Goal: Find specific page/section: Find specific page/section

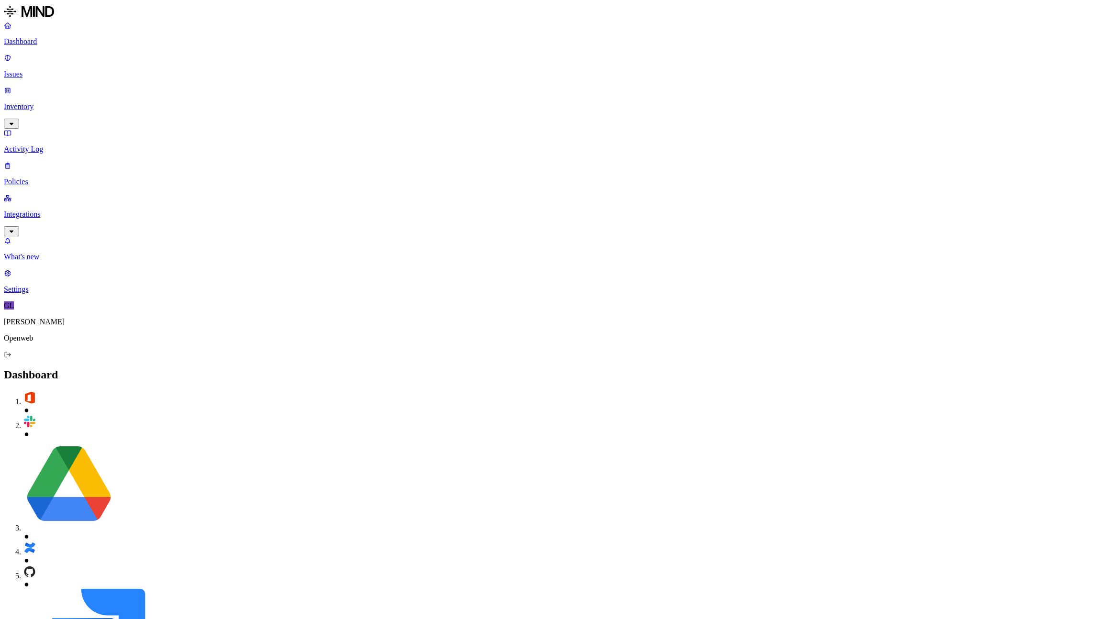
click at [37, 102] on p "Inventory" at bounding box center [547, 106] width 1086 height 9
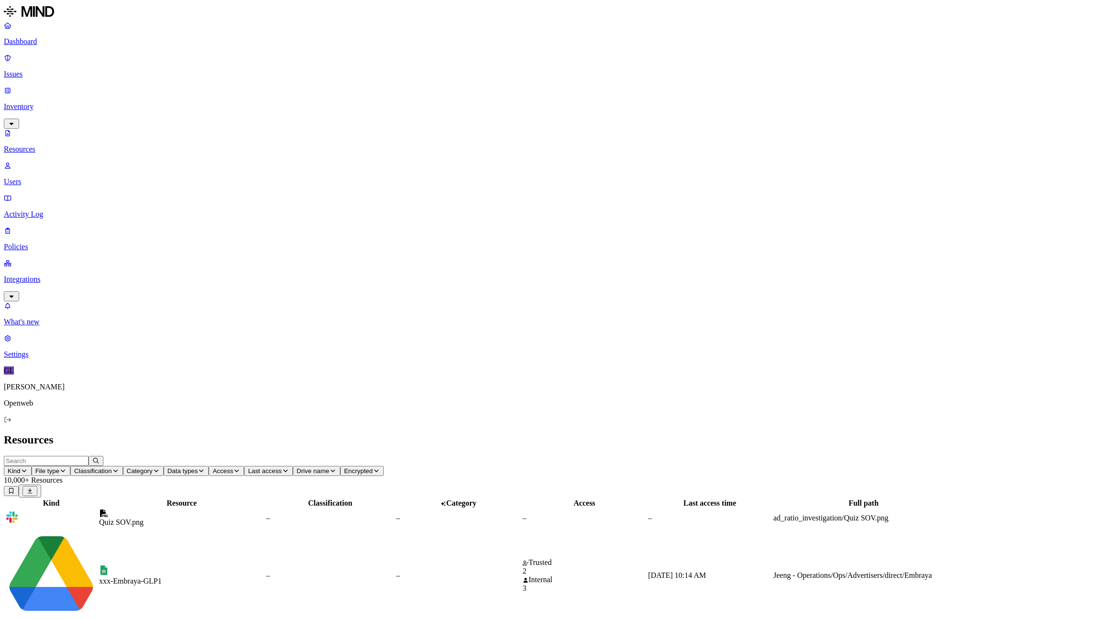
click at [88, 456] on input "text" at bounding box center [46, 461] width 85 height 10
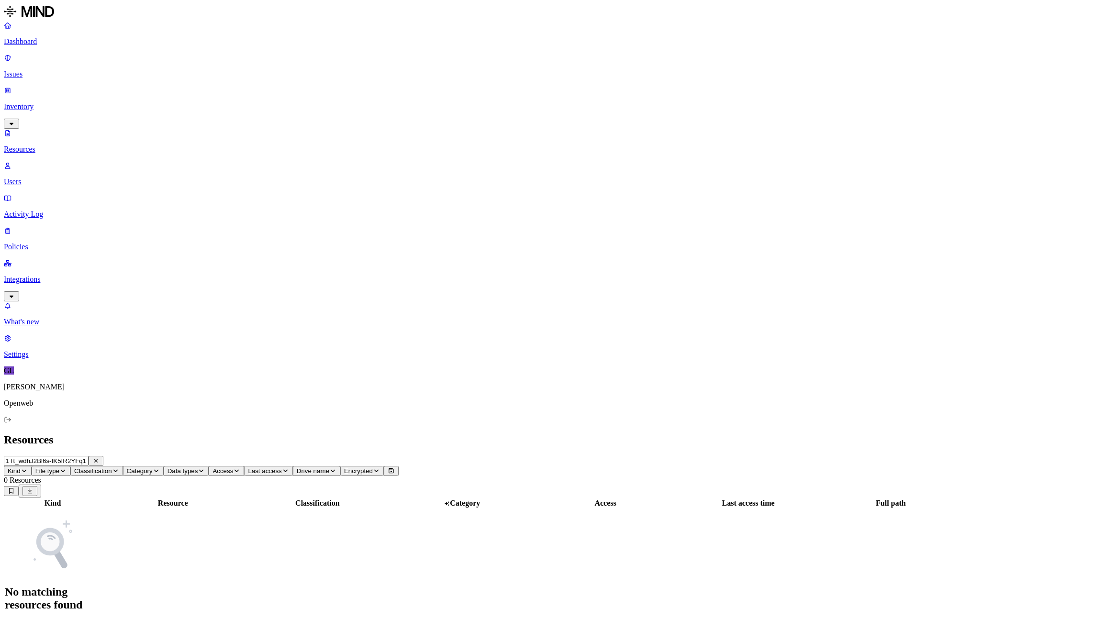
click at [88, 456] on input "1Tt_wdhJ2Bl6s-IK5IR2YFq1k7Zfa6BAzAtvLd_KmLl0" at bounding box center [46, 461] width 85 height 10
type input "1WfquSGUZOh_ELrkJcEAc1rIHsm3Hwp5zmbBEIyPlcNs"
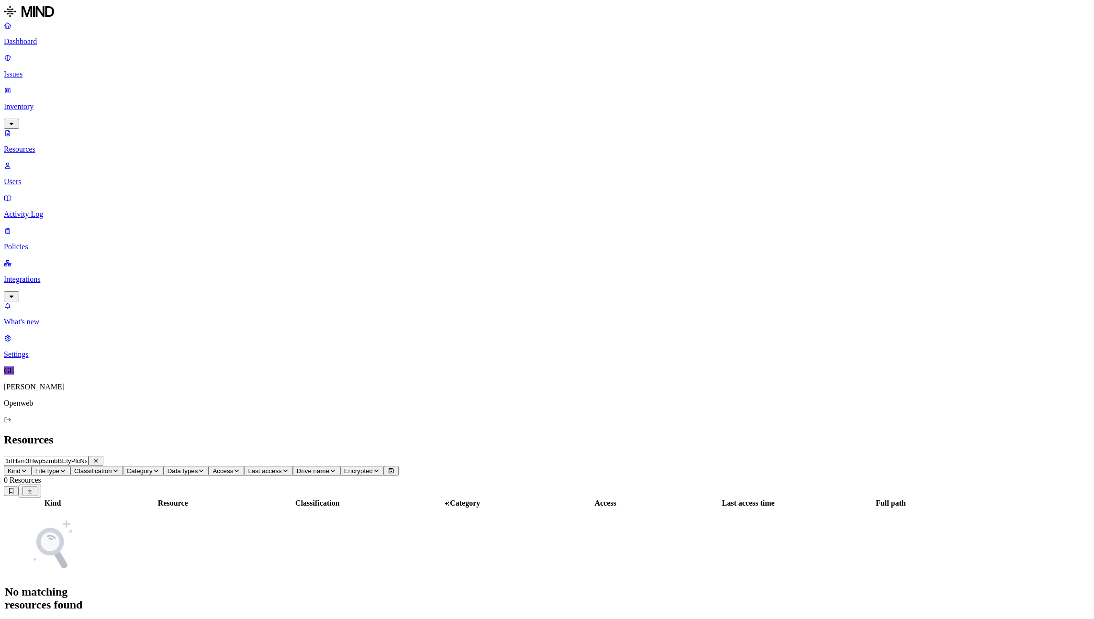
scroll to position [0, 0]
click at [58, 145] on p "Resources" at bounding box center [547, 149] width 1086 height 9
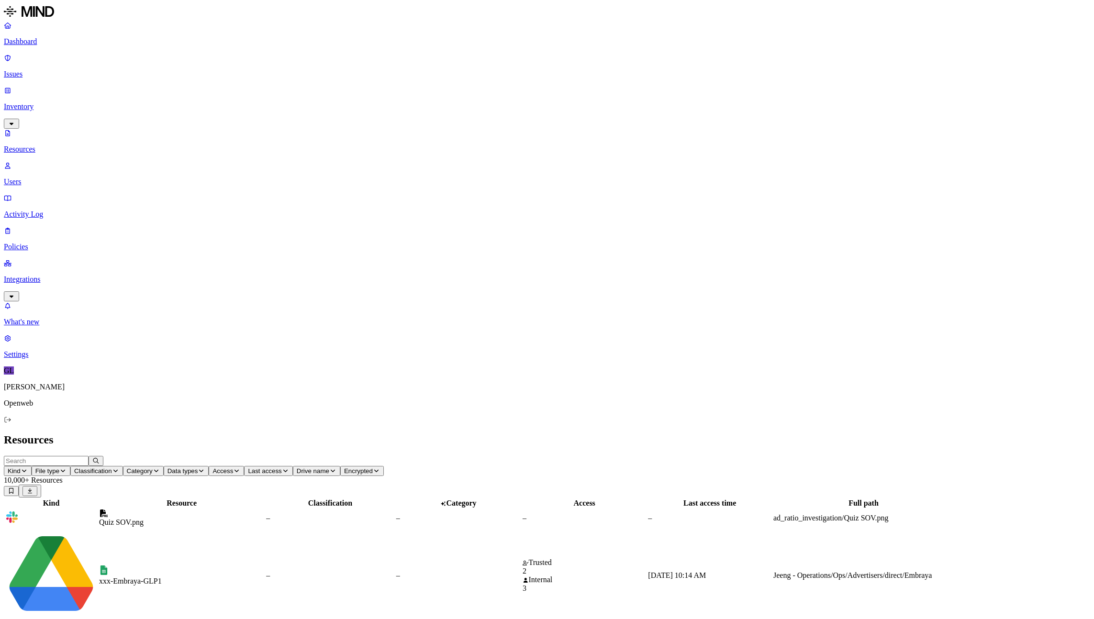
click at [88, 456] on input "text" at bounding box center [46, 461] width 85 height 10
type input "1WfquSGUZOh_ELrkJcEAc1rIHsm3Hwp5zmbBEIyPlcNs"
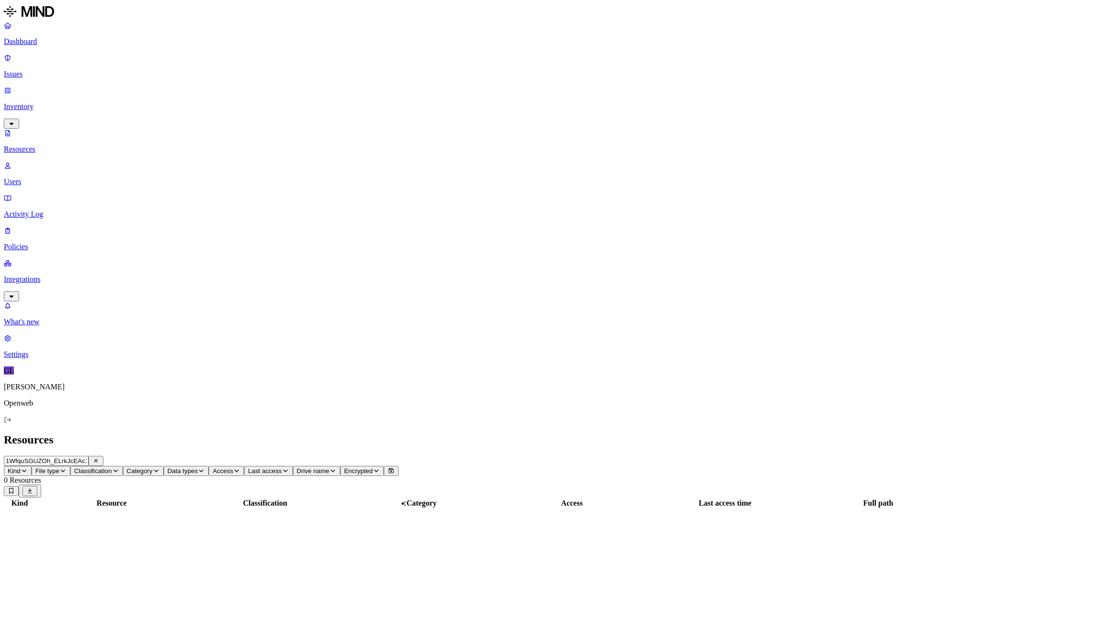
scroll to position [0, 80]
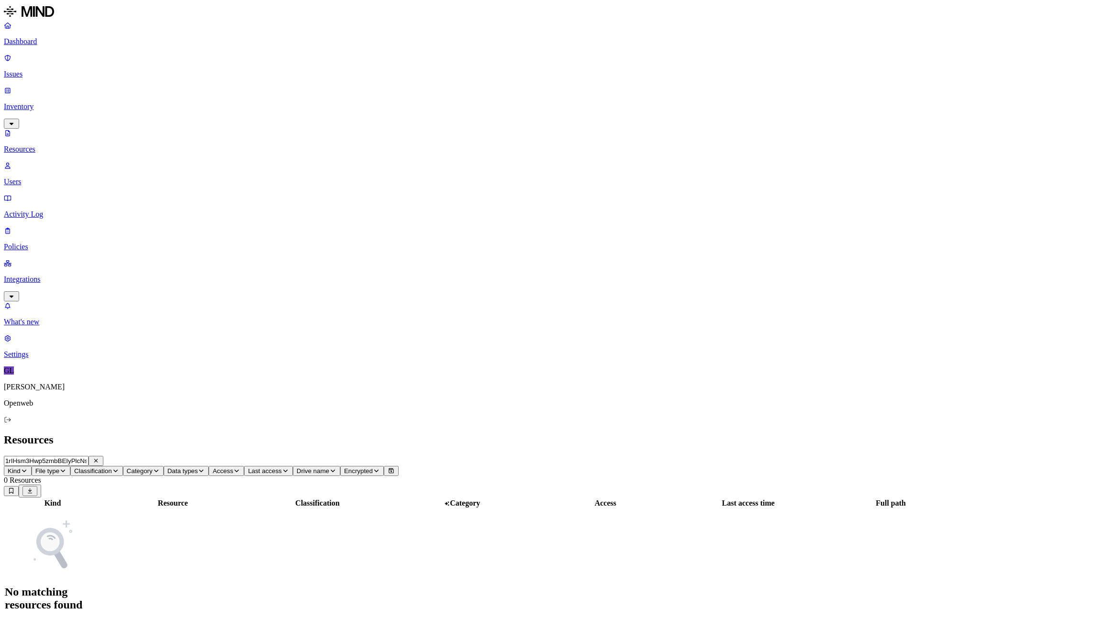
click at [88, 456] on input "1WfquSGUZOh_ELrkJcEAc1rIHsm3Hwp5zmbBEIyPlcNs" at bounding box center [46, 461] width 85 height 10
